Goal: Task Accomplishment & Management: Manage account settings

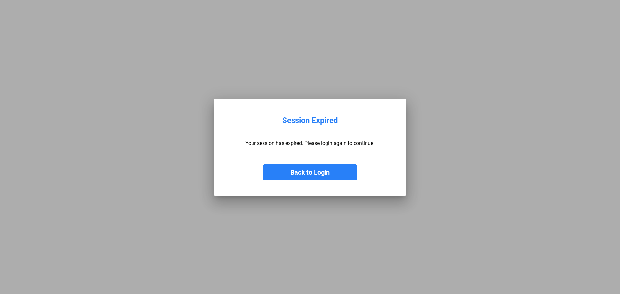
click at [295, 174] on button "Back to Login" at bounding box center [310, 172] width 94 height 16
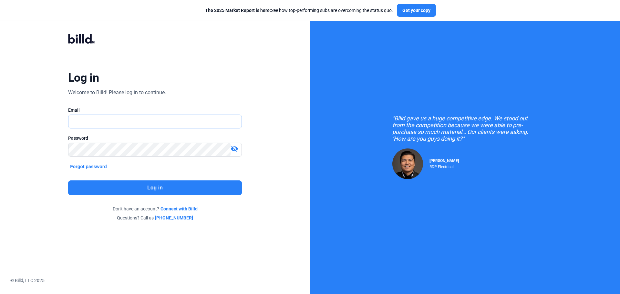
type input "[PERSON_NAME][EMAIL_ADDRESS][DOMAIN_NAME]"
click at [156, 185] on button "Log in" at bounding box center [155, 187] width 174 height 15
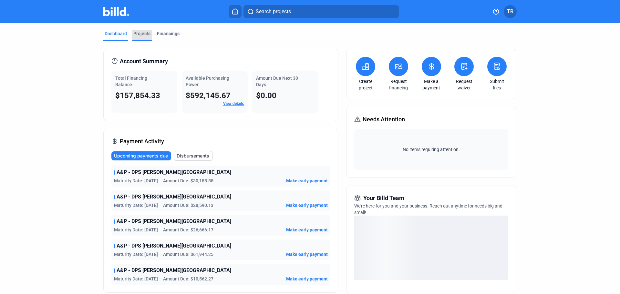
click at [139, 35] on div "Projects" at bounding box center [141, 33] width 17 height 6
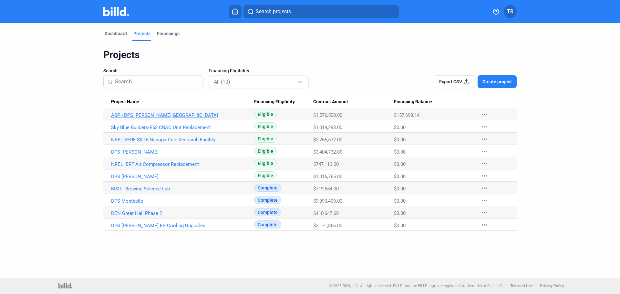
click at [130, 116] on link "A&P - DPS [PERSON_NAME][GEOGRAPHIC_DATA]" at bounding box center [182, 115] width 143 height 6
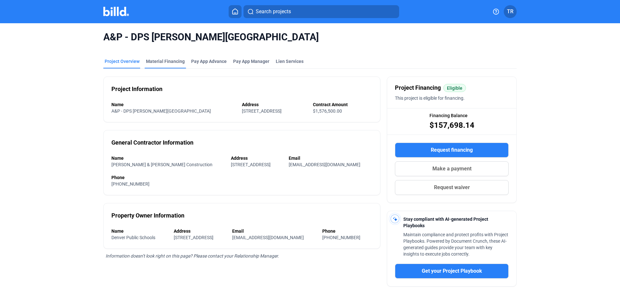
click at [149, 60] on div "Material Financing" at bounding box center [165, 61] width 39 height 6
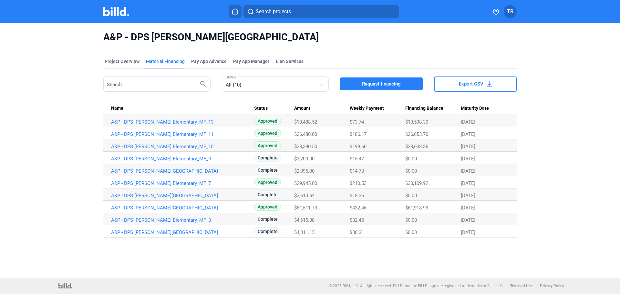
click at [171, 125] on link "A&P - DPS [PERSON_NAME][GEOGRAPHIC_DATA]" at bounding box center [182, 122] width 143 height 6
click at [314, 125] on span "$29,945.00" at bounding box center [305, 122] width 23 height 6
click at [307, 125] on span "$28,390.50" at bounding box center [305, 122] width 23 height 6
click at [307, 127] on td "$26,480.00" at bounding box center [321, 121] width 55 height 12
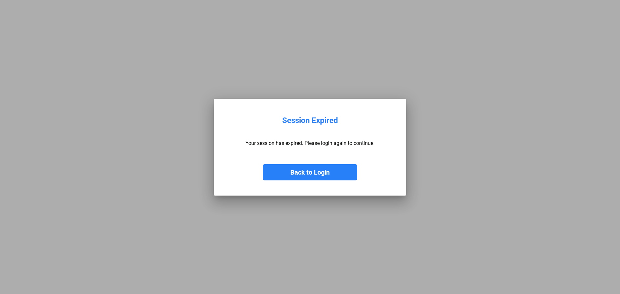
click at [311, 173] on button "Back to Login" at bounding box center [310, 172] width 94 height 16
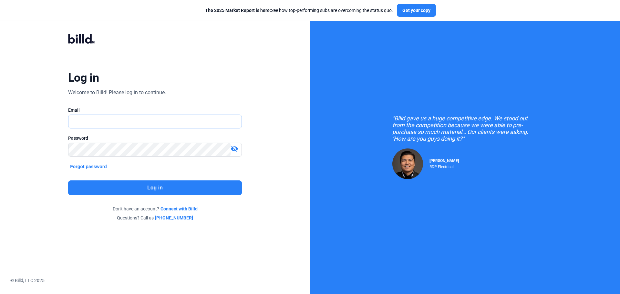
type input "[PERSON_NAME][EMAIL_ADDRESS][DOMAIN_NAME]"
click at [168, 188] on button "Log in" at bounding box center [155, 187] width 174 height 15
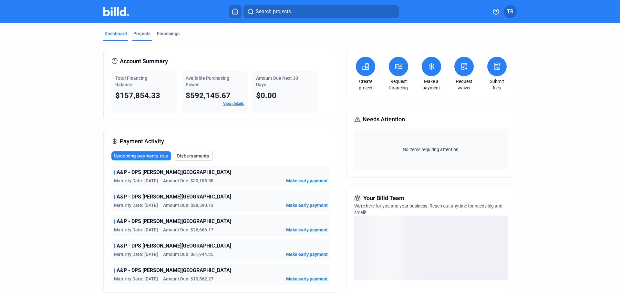
click at [138, 33] on div "Projects" at bounding box center [141, 33] width 17 height 6
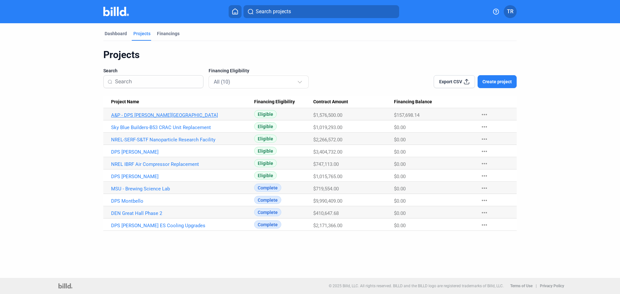
click at [135, 115] on link "A&P - DPS [PERSON_NAME][GEOGRAPHIC_DATA]" at bounding box center [182, 115] width 143 height 6
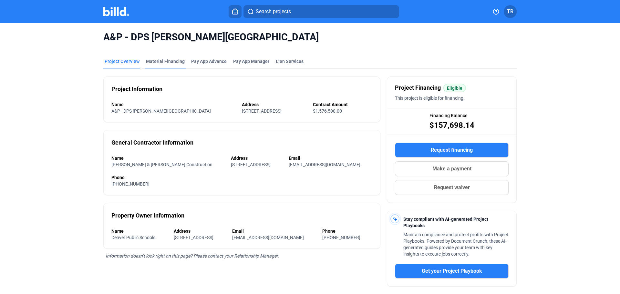
click at [163, 59] on div "Material Financing" at bounding box center [165, 61] width 39 height 6
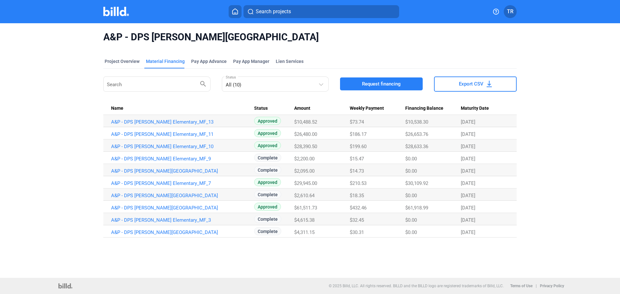
click at [509, 8] on span "TR" at bounding box center [510, 12] width 6 height 8
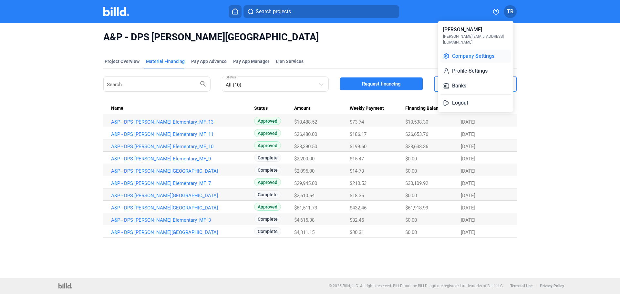
click at [473, 50] on button "Company Settings" at bounding box center [475, 56] width 70 height 13
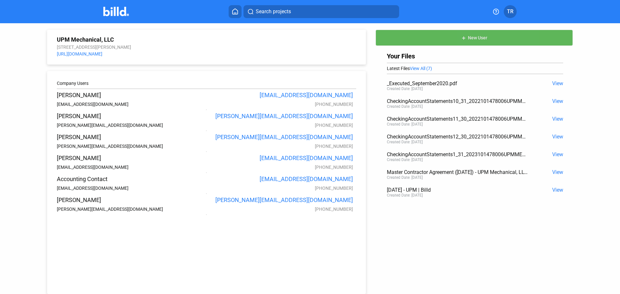
click at [486, 36] on button "add New User" at bounding box center [473, 38] width 197 height 16
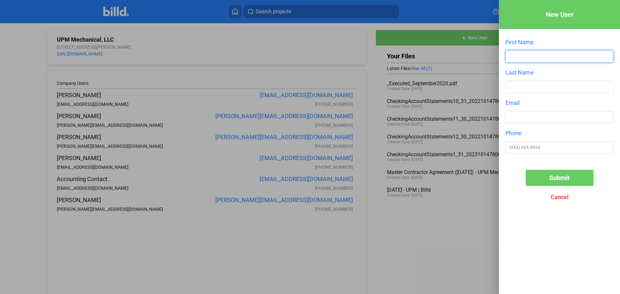
click at [533, 61] on input "text" at bounding box center [560, 57] width 108 height 12
type input "[PERSON_NAME]"
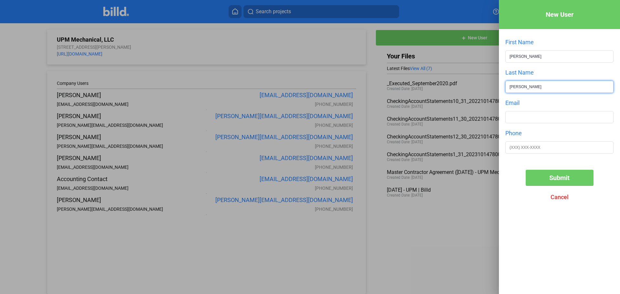
type input "[PERSON_NAME]"
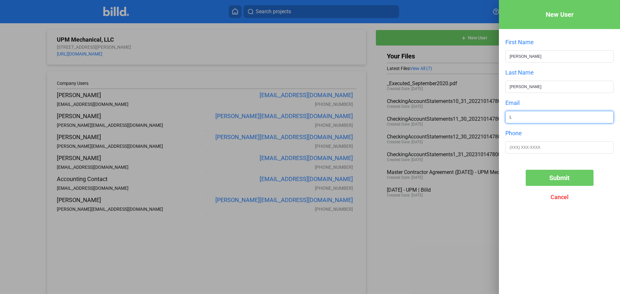
type input "[EMAIL_ADDRESS][DOMAIN_NAME]"
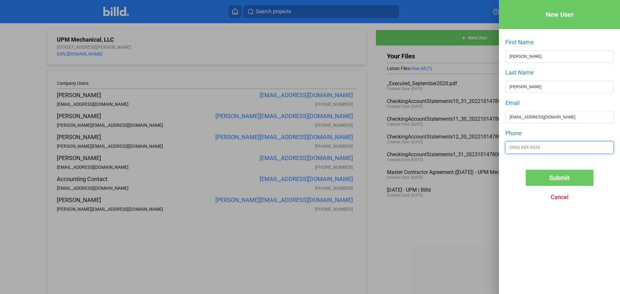
click at [545, 147] on input "text" at bounding box center [560, 148] width 108 height 12
type input "[PHONE_NUMBER]"
click at [560, 178] on span "Submit" at bounding box center [559, 178] width 20 height 8
